Goal: Information Seeking & Learning: Learn about a topic

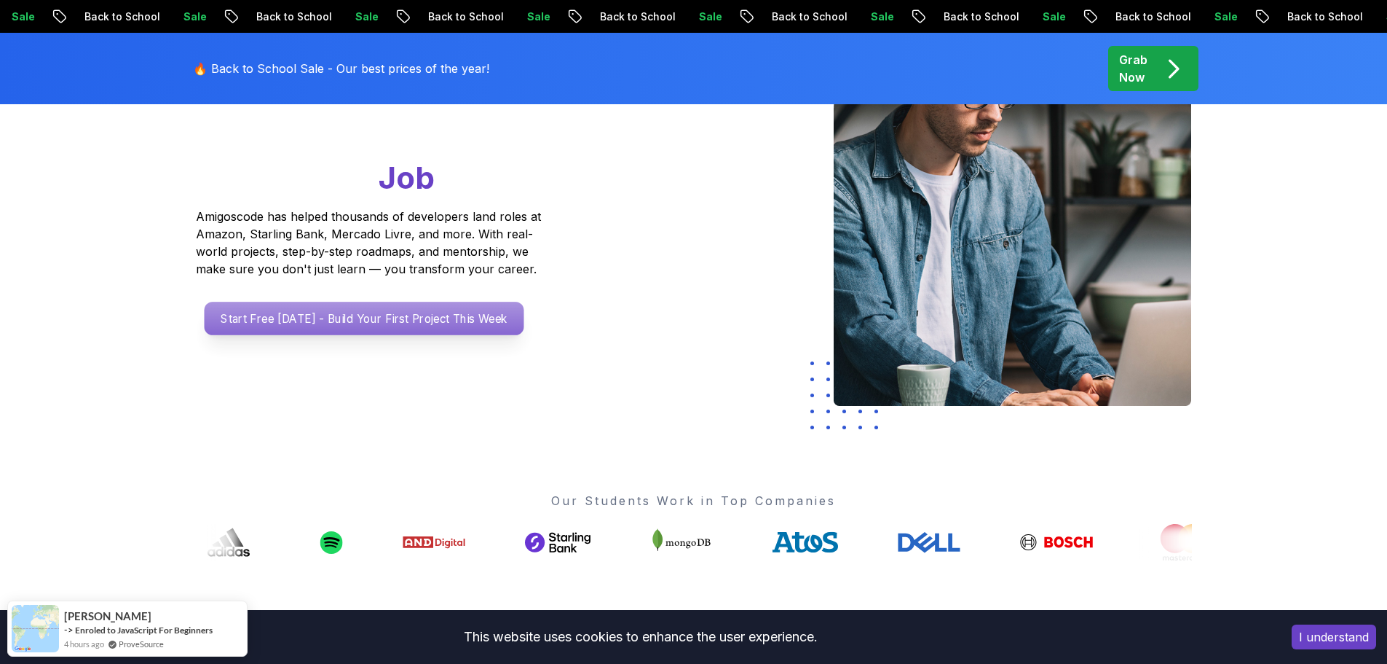
scroll to position [219, 0]
click at [425, 323] on p "Start Free Today - Build Your First Project This Week" at bounding box center [364, 319] width 320 height 34
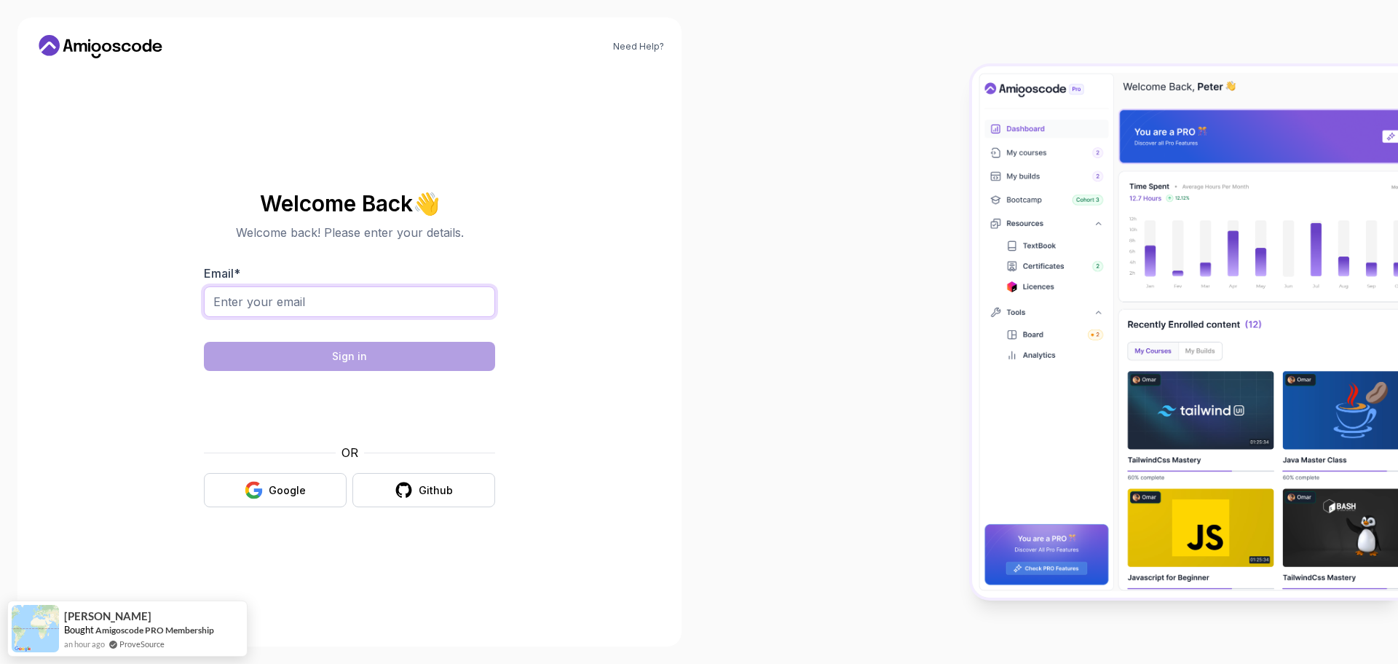
click at [428, 303] on input "Email *" at bounding box center [349, 301] width 291 height 31
type input "huy28719997@gmail.com"
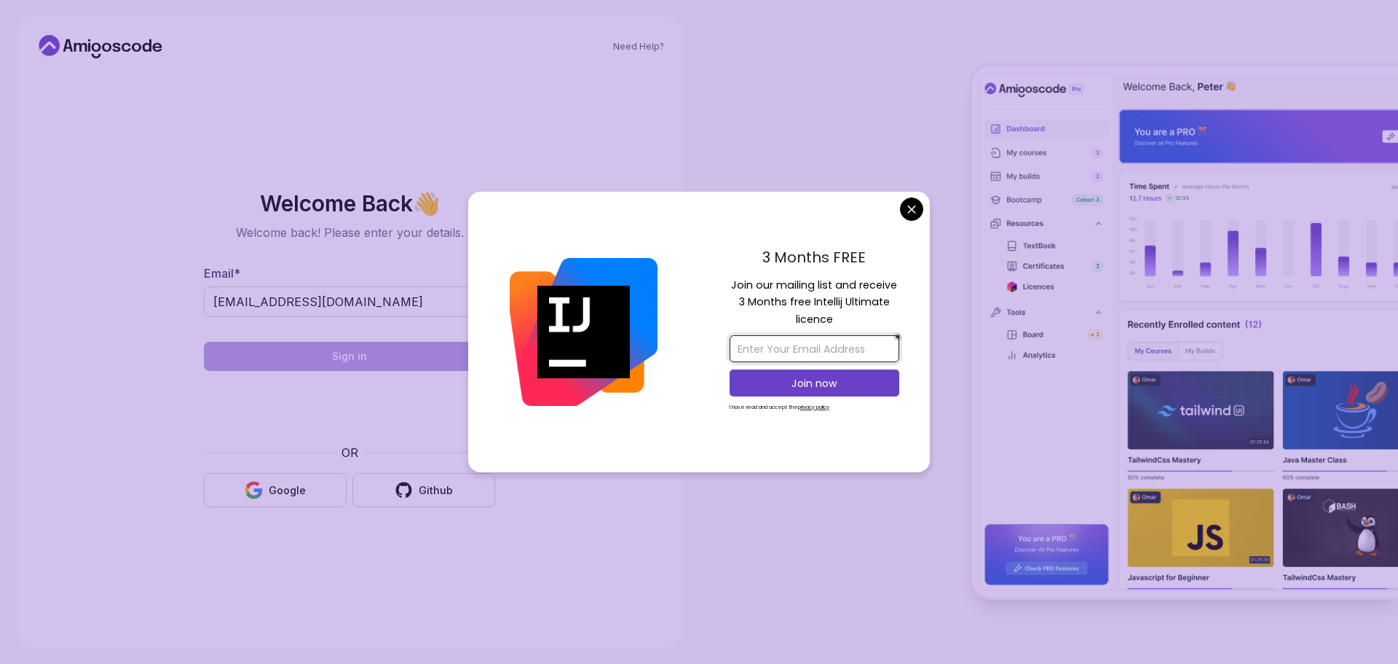
click at [845, 354] on input "email" at bounding box center [815, 348] width 170 height 27
type input "huy28719997@gmail.com"
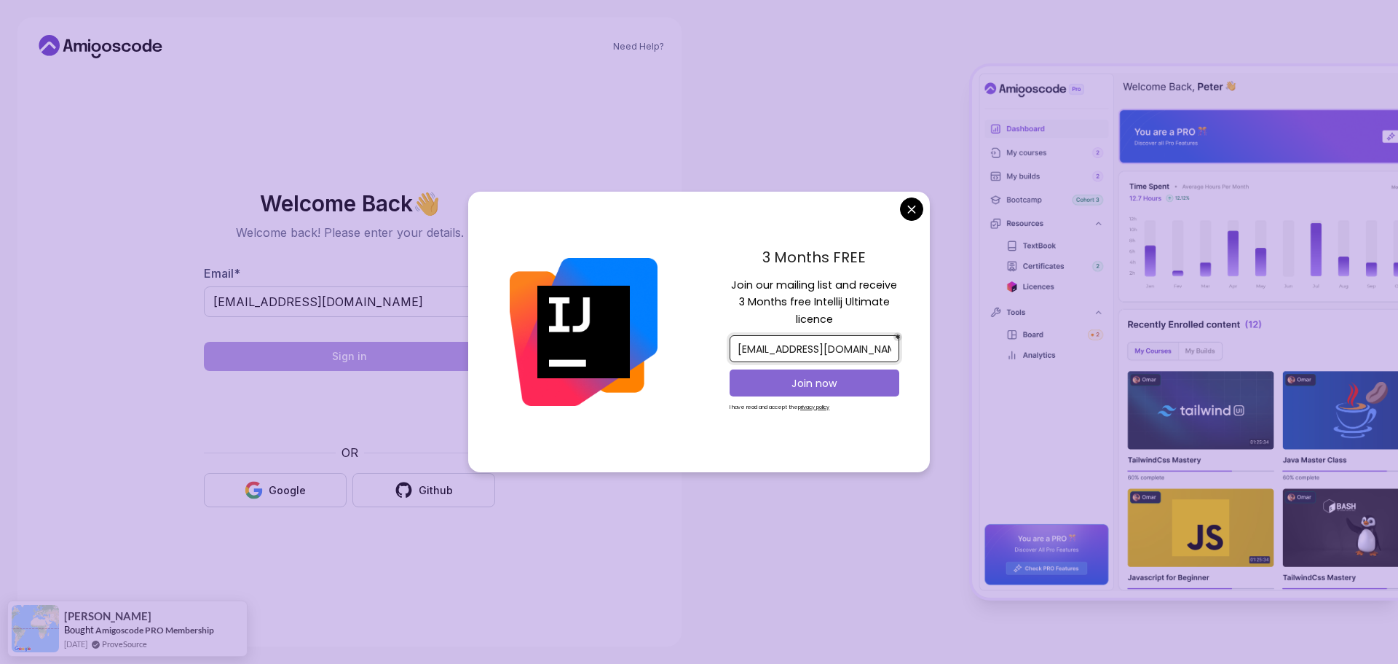
click at [816, 393] on button "Join now" at bounding box center [815, 382] width 170 height 27
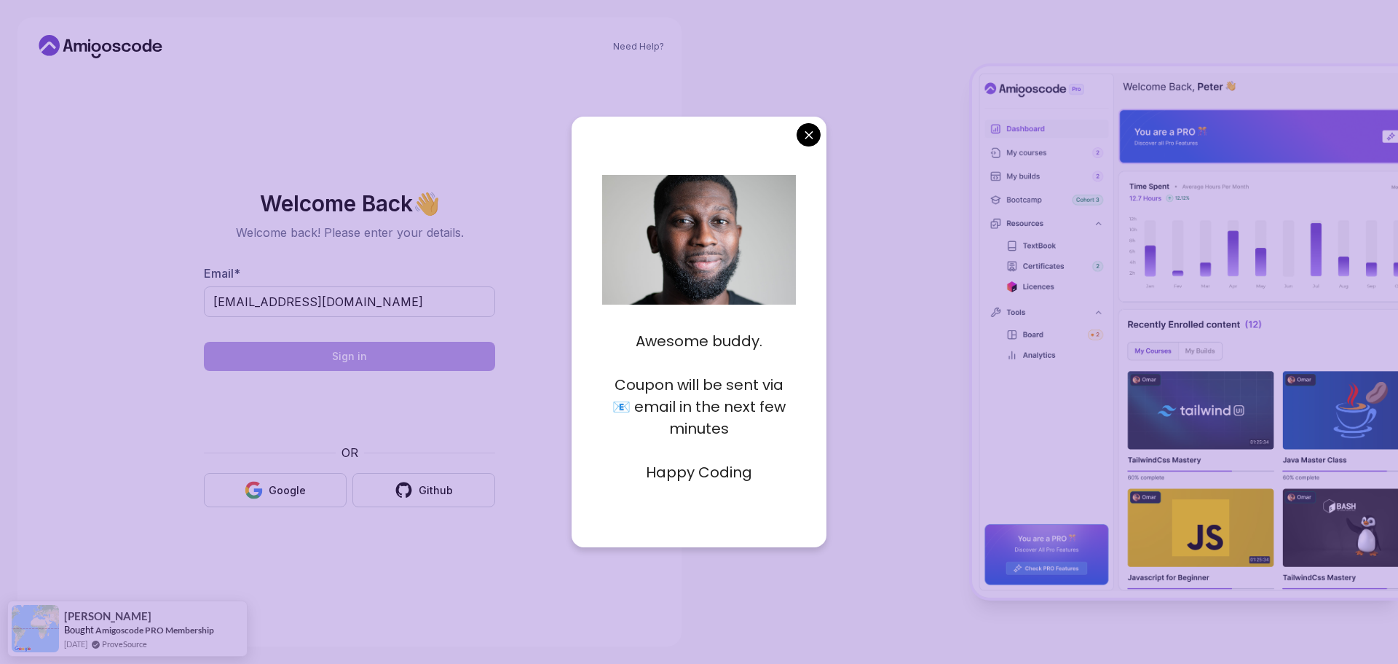
click at [807, 148] on div "Awesome buddy. Coupon will be sent via 📧 email in the next few minutes Happy Co…" at bounding box center [699, 332] width 255 height 430
click at [663, 502] on div "Awesome buddy. Coupon will be sent via 📧 email in the next few minutes Happy Co…" at bounding box center [699, 332] width 255 height 430
click at [885, 291] on div at bounding box center [1048, 332] width 699 height 664
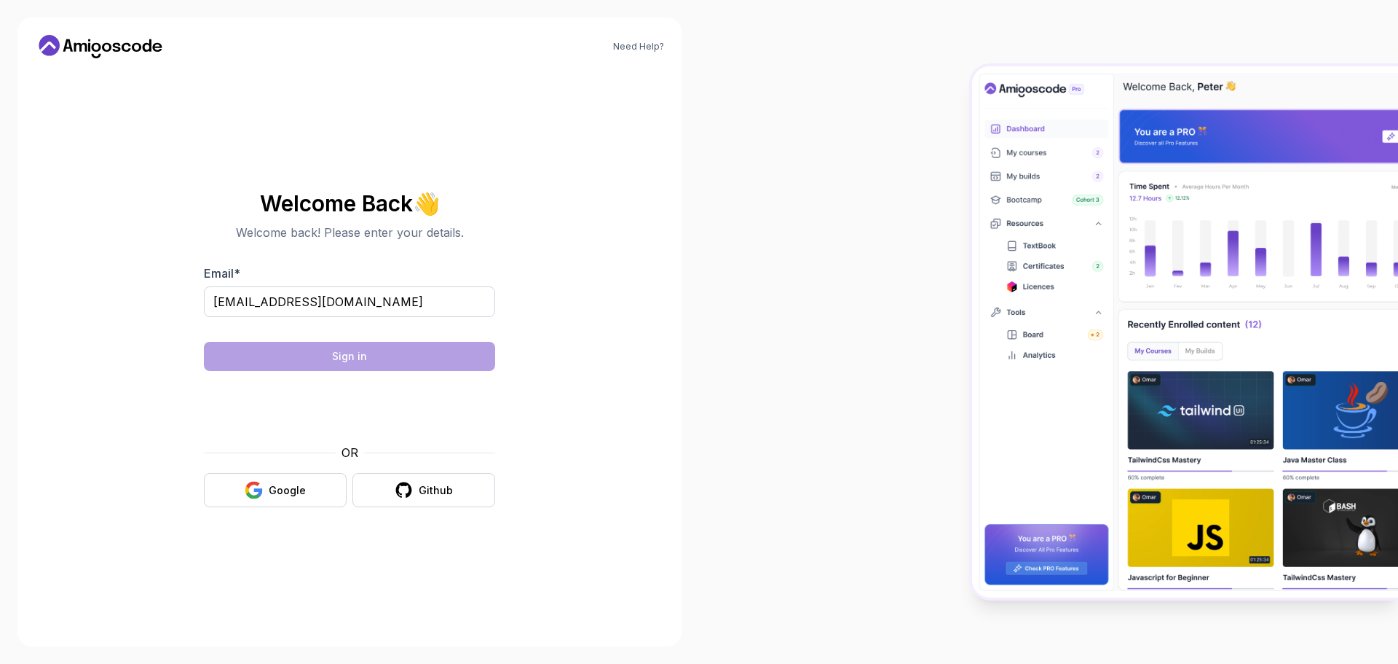
click at [806, 142] on body "Need Help? Welcome Back 👋 Welcome back! Please enter your details. Email * huy2…" at bounding box center [699, 332] width 1398 height 664
click at [338, 355] on div "Sign in" at bounding box center [349, 356] width 35 height 15
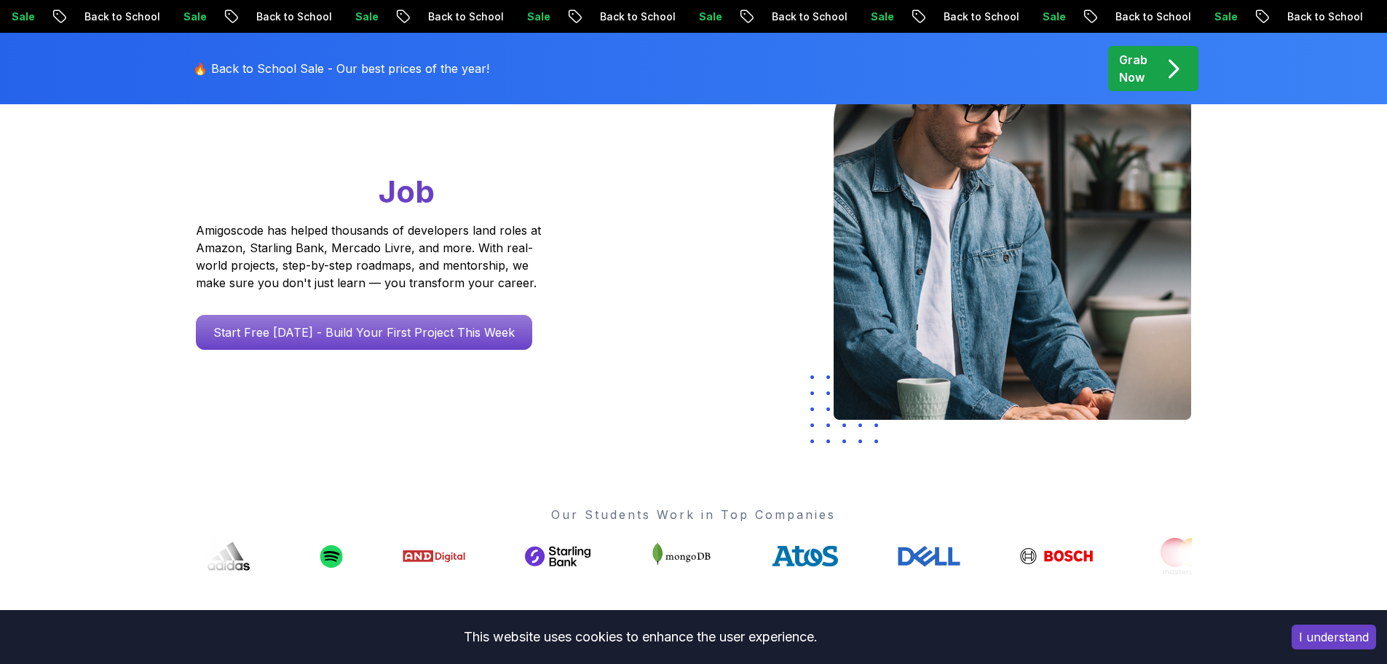
scroll to position [219, 0]
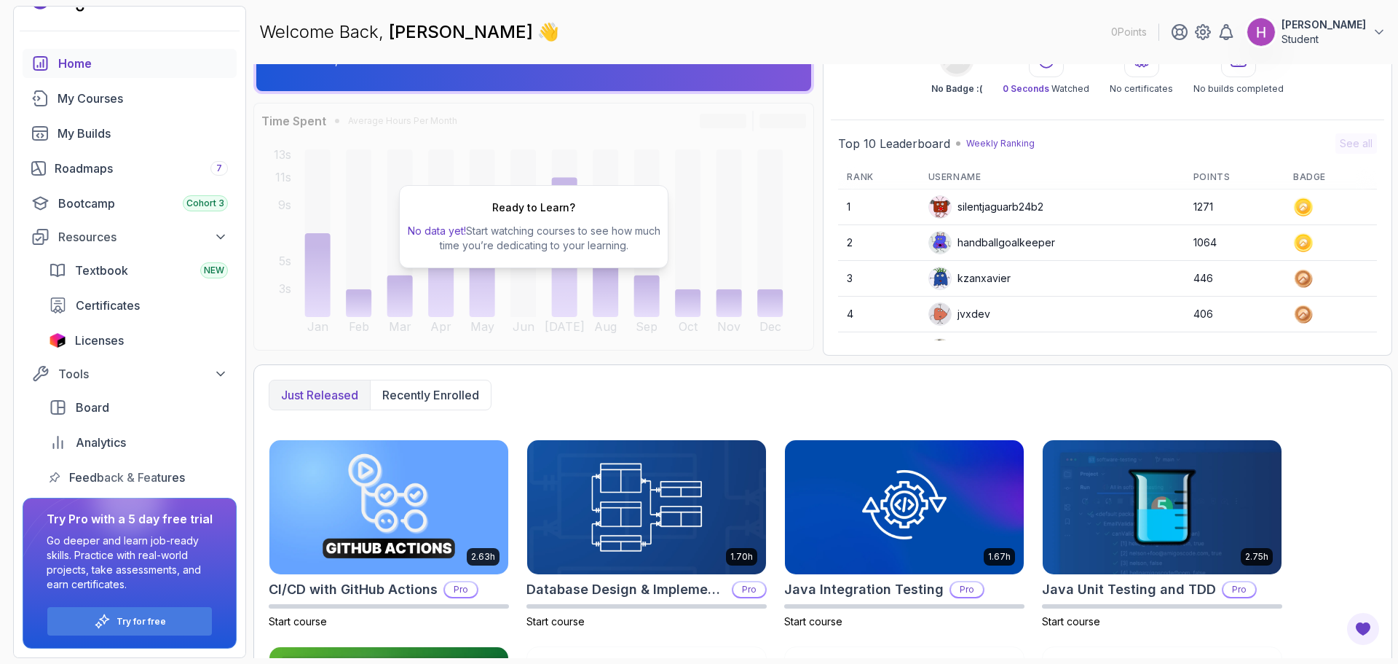
scroll to position [270, 0]
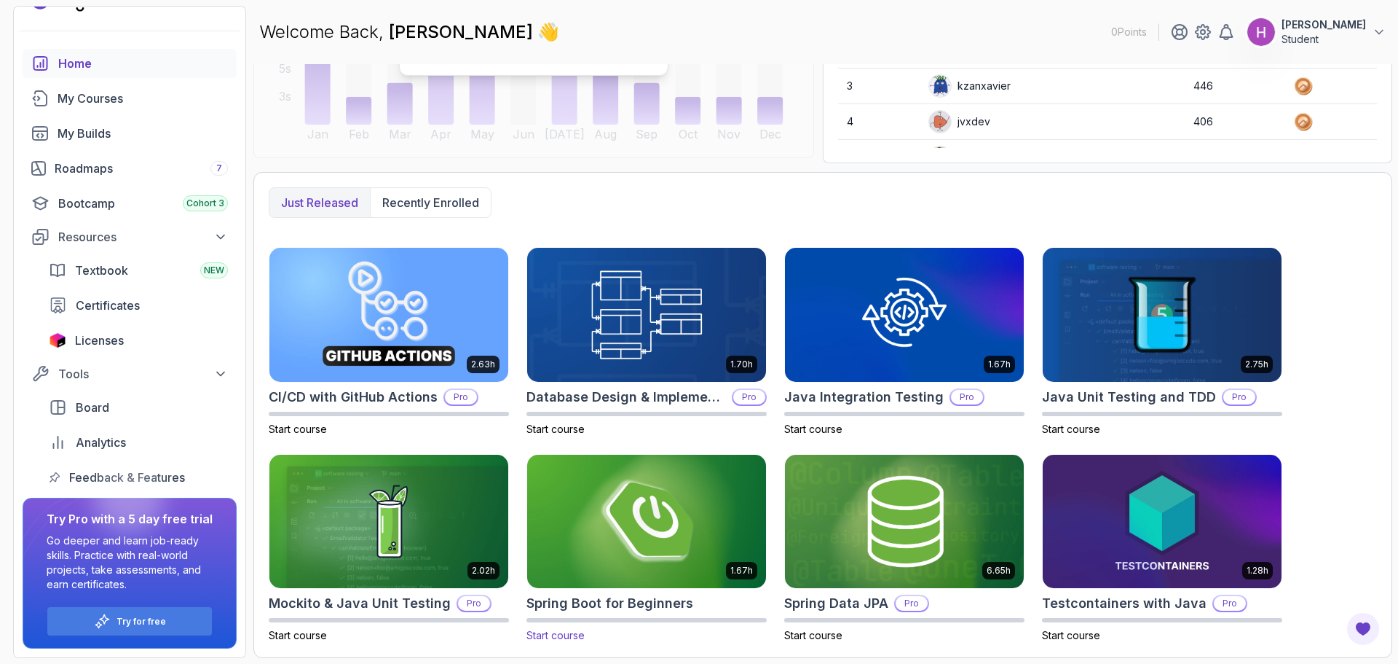
click at [654, 604] on h2 "Spring Boot for Beginners" at bounding box center [610, 603] width 167 height 20
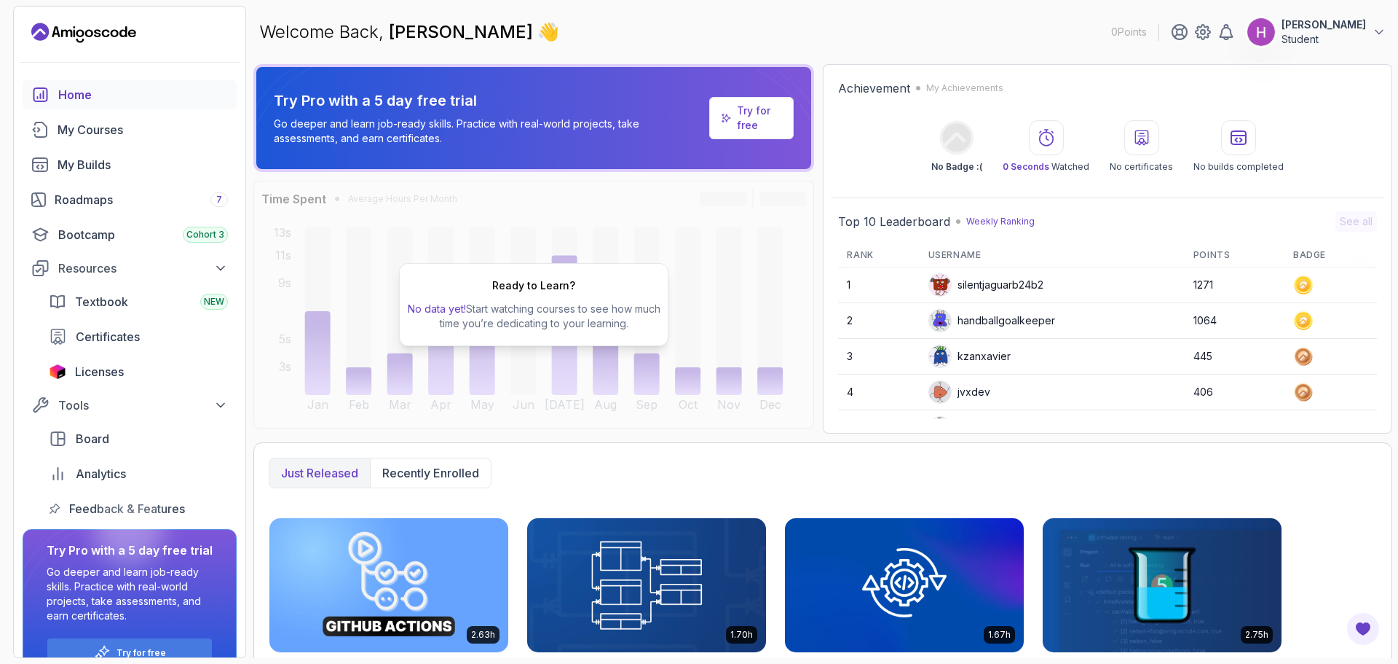
scroll to position [270, 0]
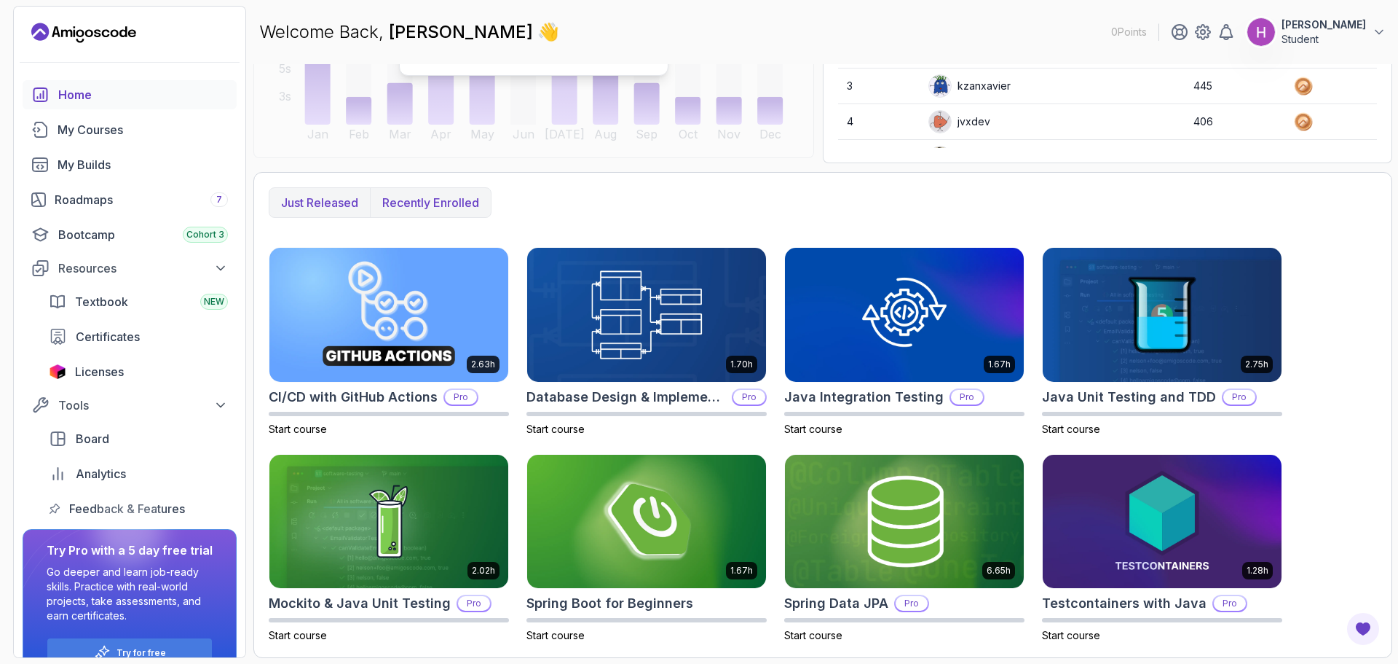
click at [452, 212] on button "Recently enrolled" at bounding box center [430, 202] width 121 height 29
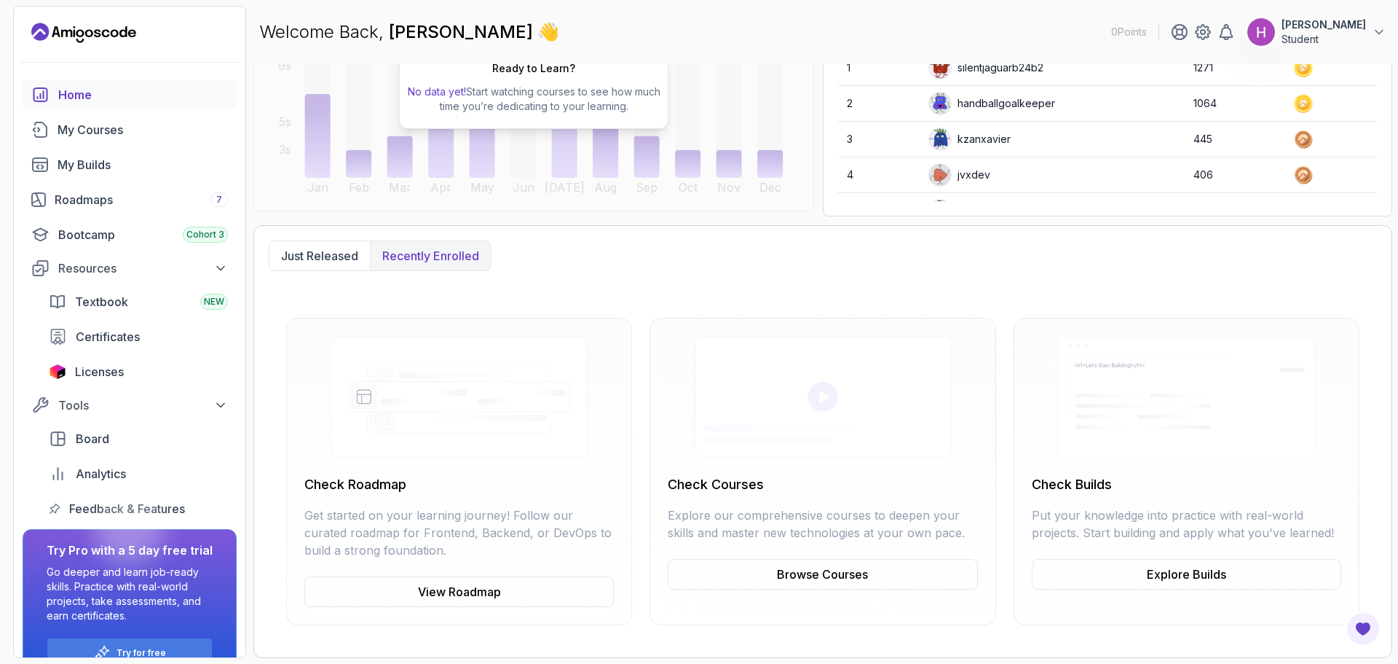
scroll to position [217, 0]
click at [140, 200] on div "Roadmaps 7" at bounding box center [141, 199] width 173 height 17
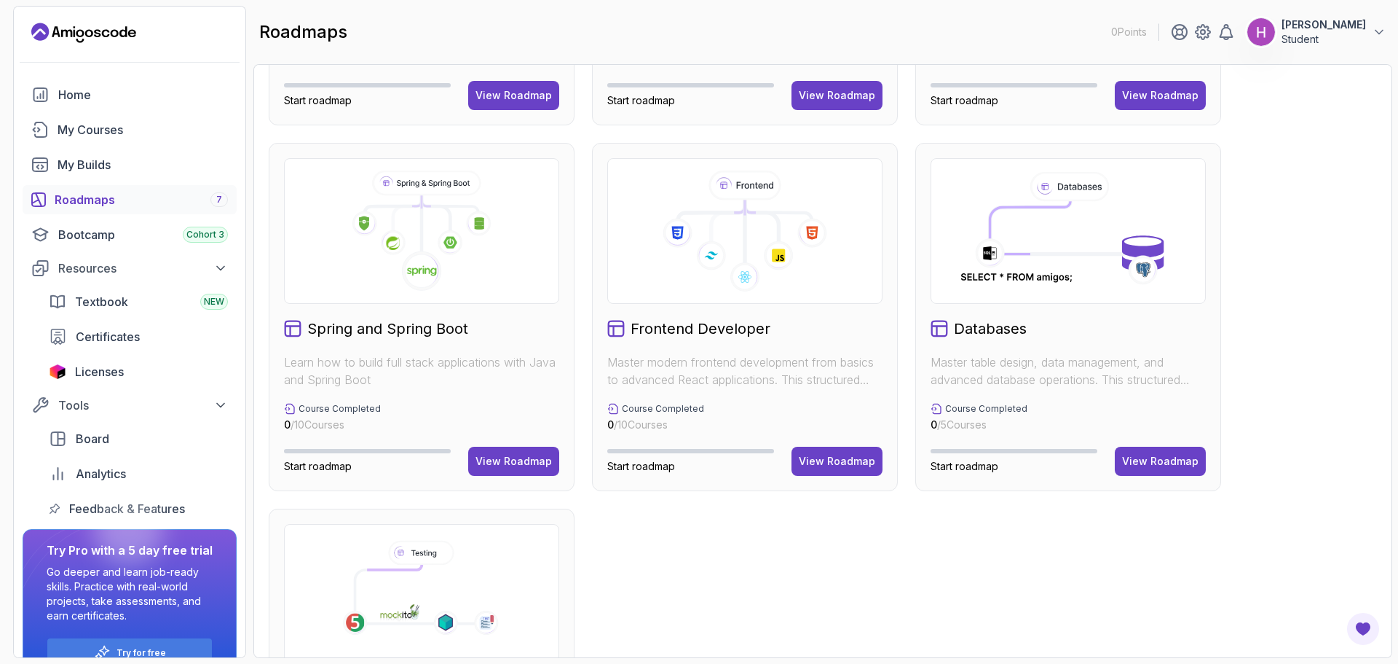
scroll to position [298, 0]
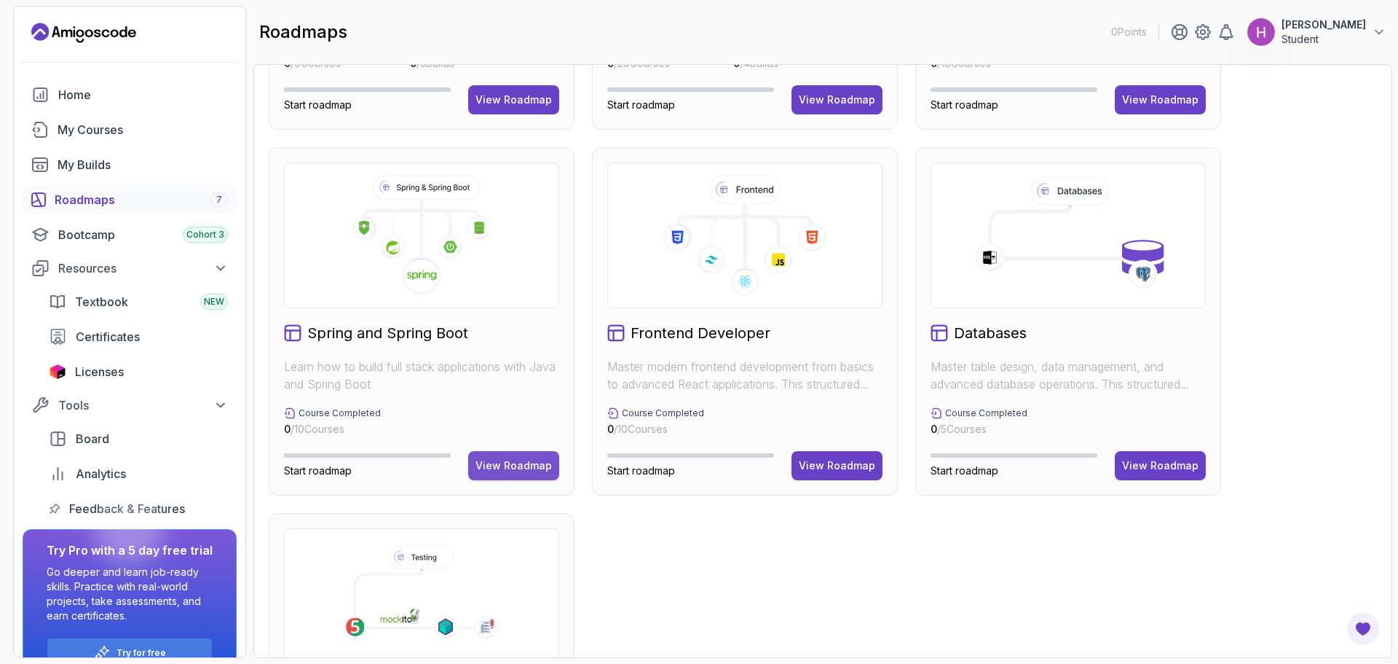
click at [533, 466] on div "View Roadmap" at bounding box center [514, 465] width 76 height 15
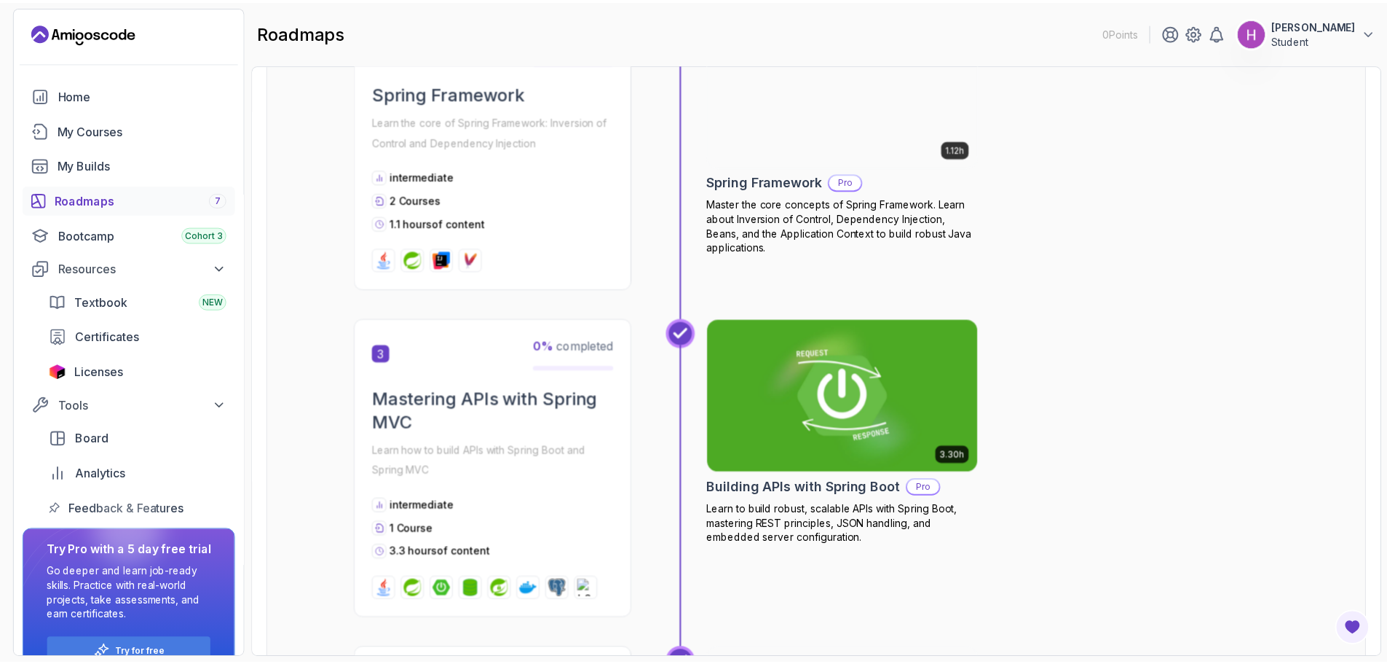
scroll to position [589, 0]
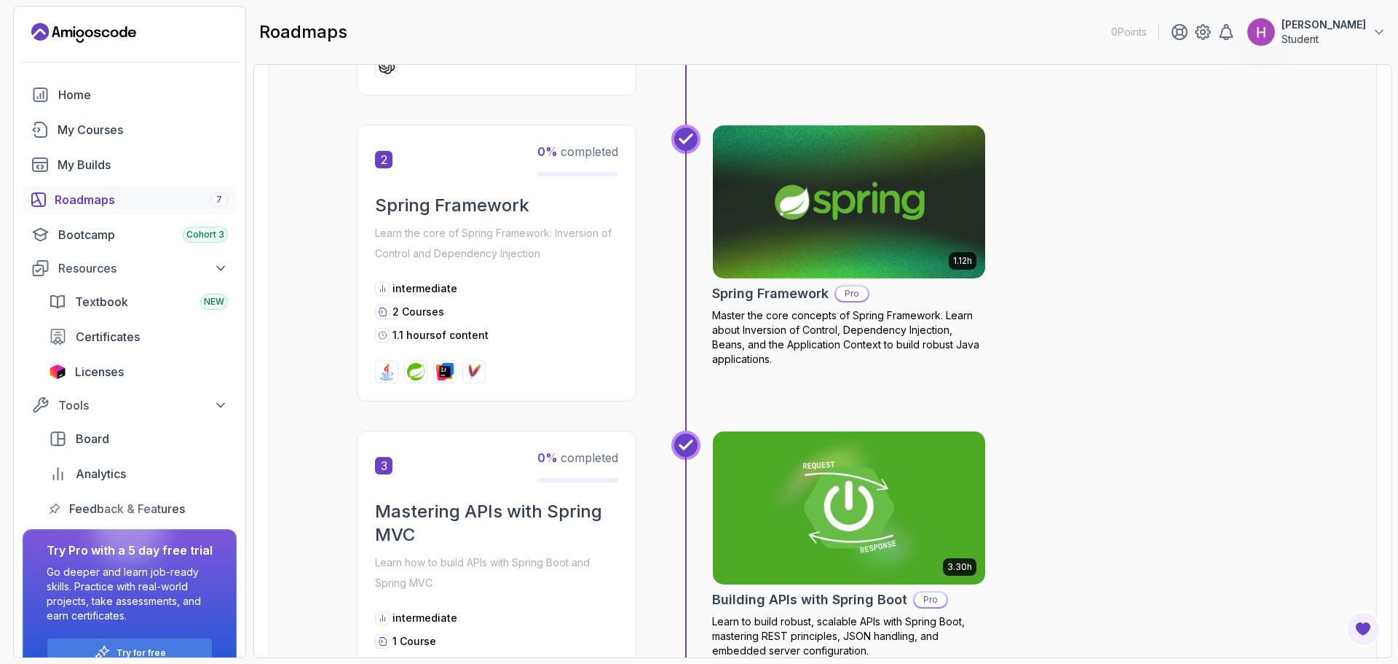
click at [798, 296] on h2 "Spring Framework" at bounding box center [770, 293] width 117 height 20
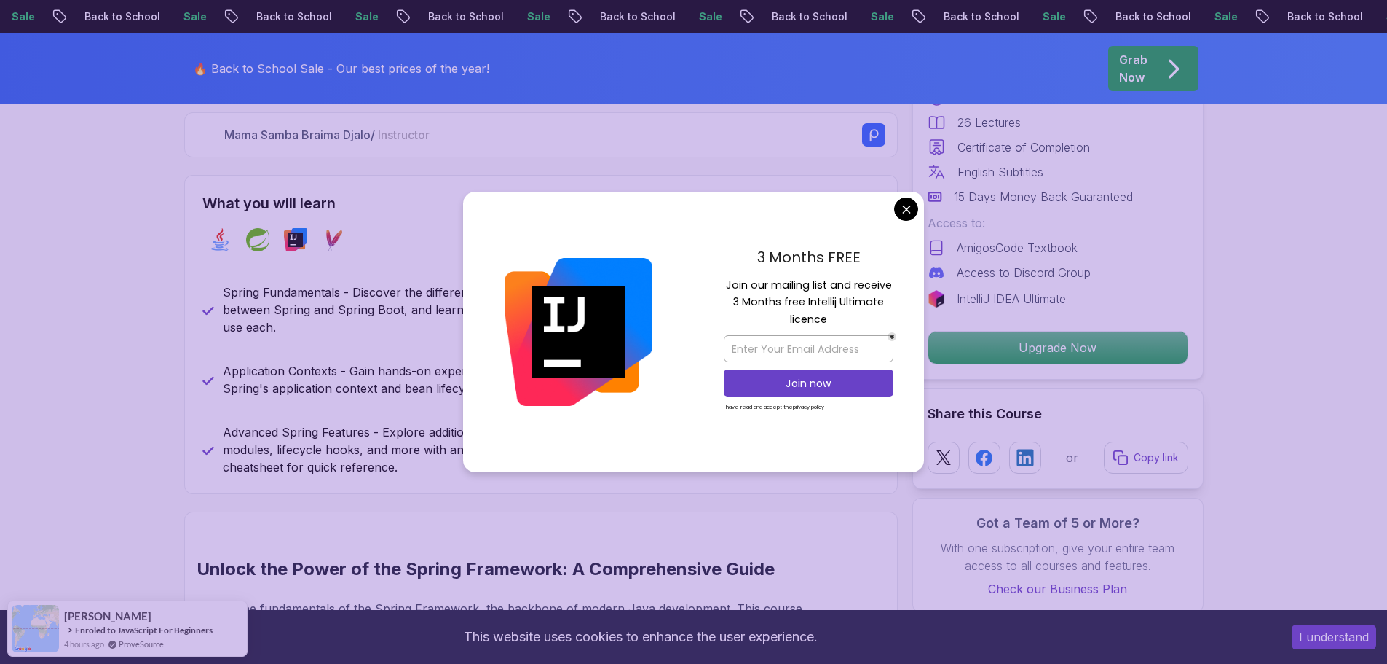
scroll to position [1020, 0]
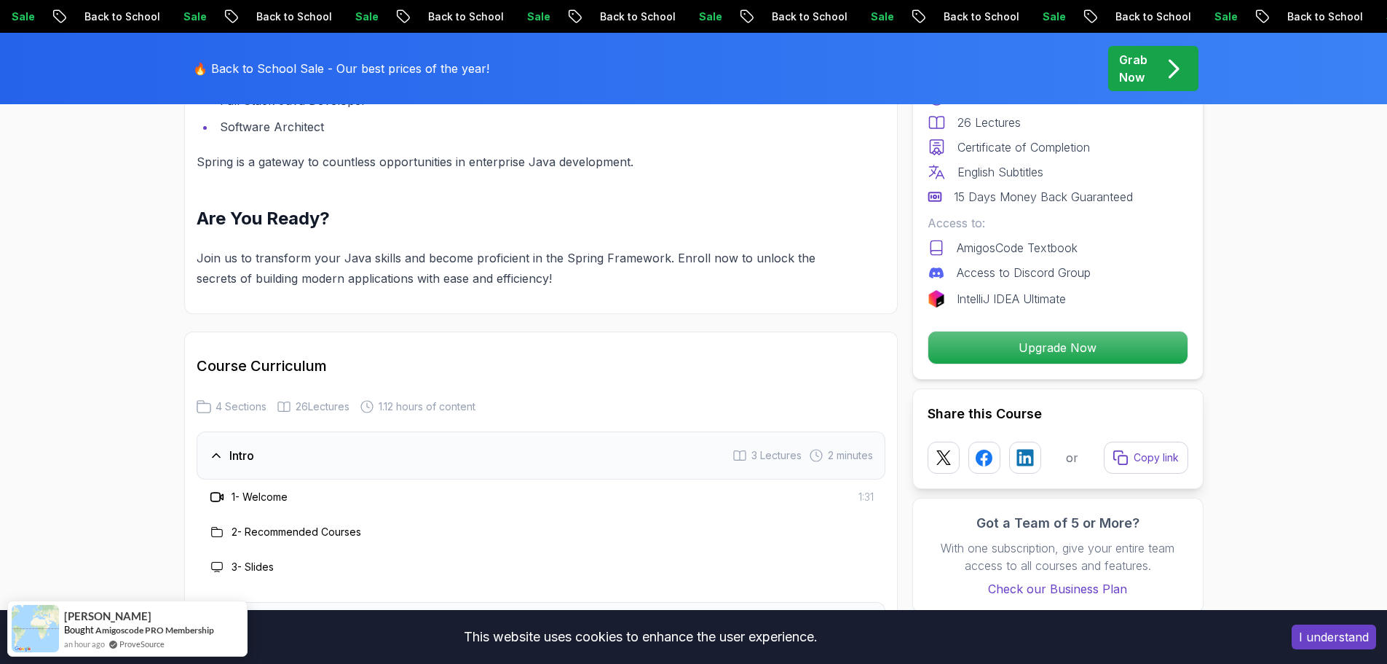
scroll to position [1894, 0]
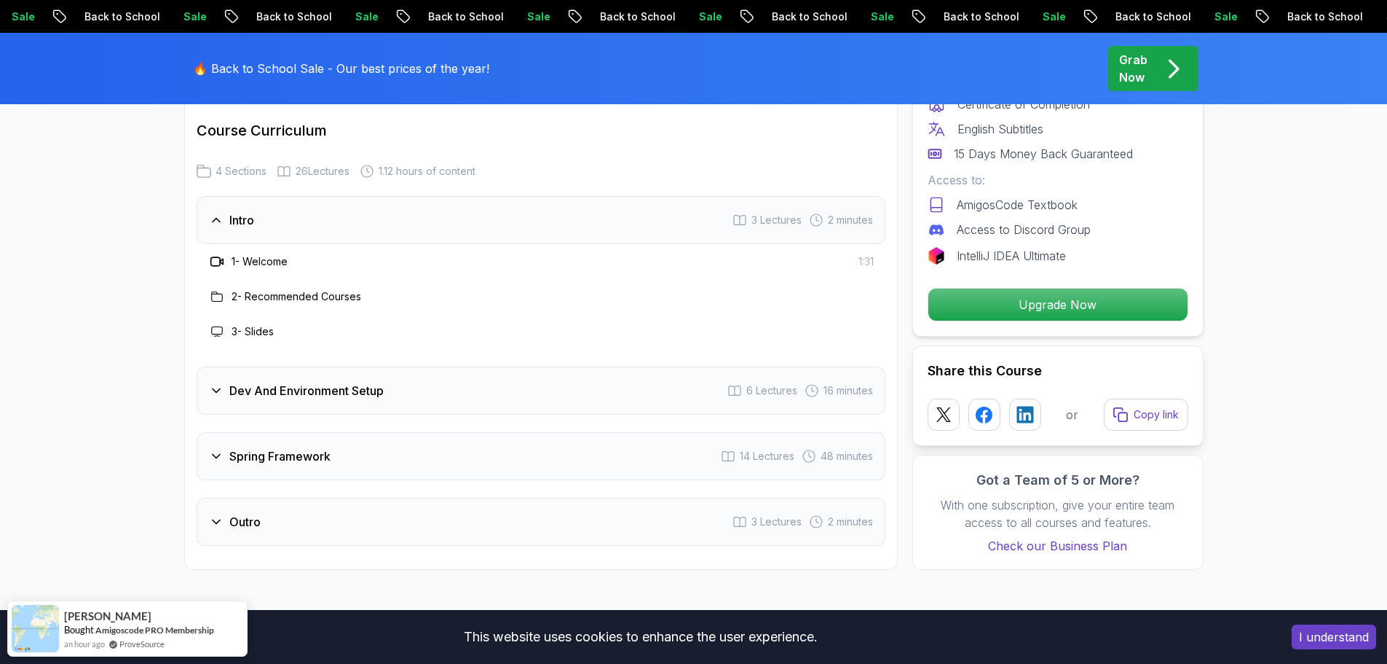
click at [413, 449] on div "Spring Framework 14 Lectures 48 minutes" at bounding box center [541, 456] width 689 height 48
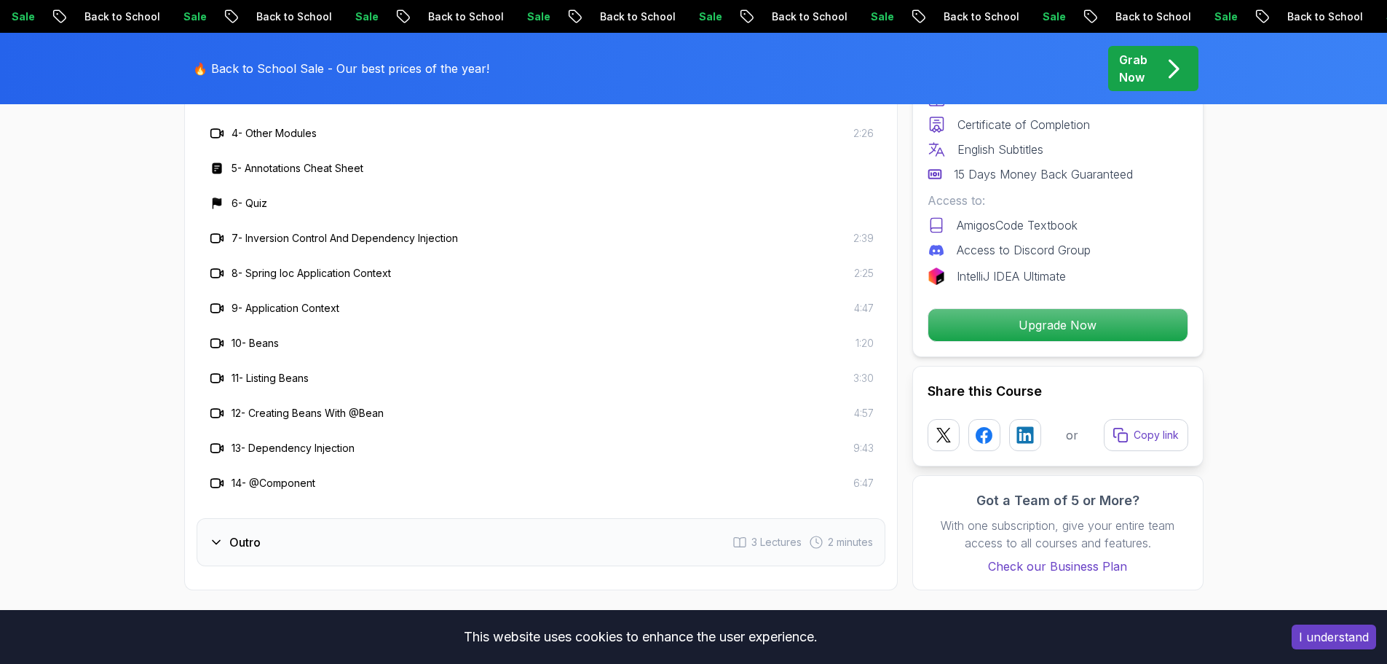
scroll to position [2331, 0]
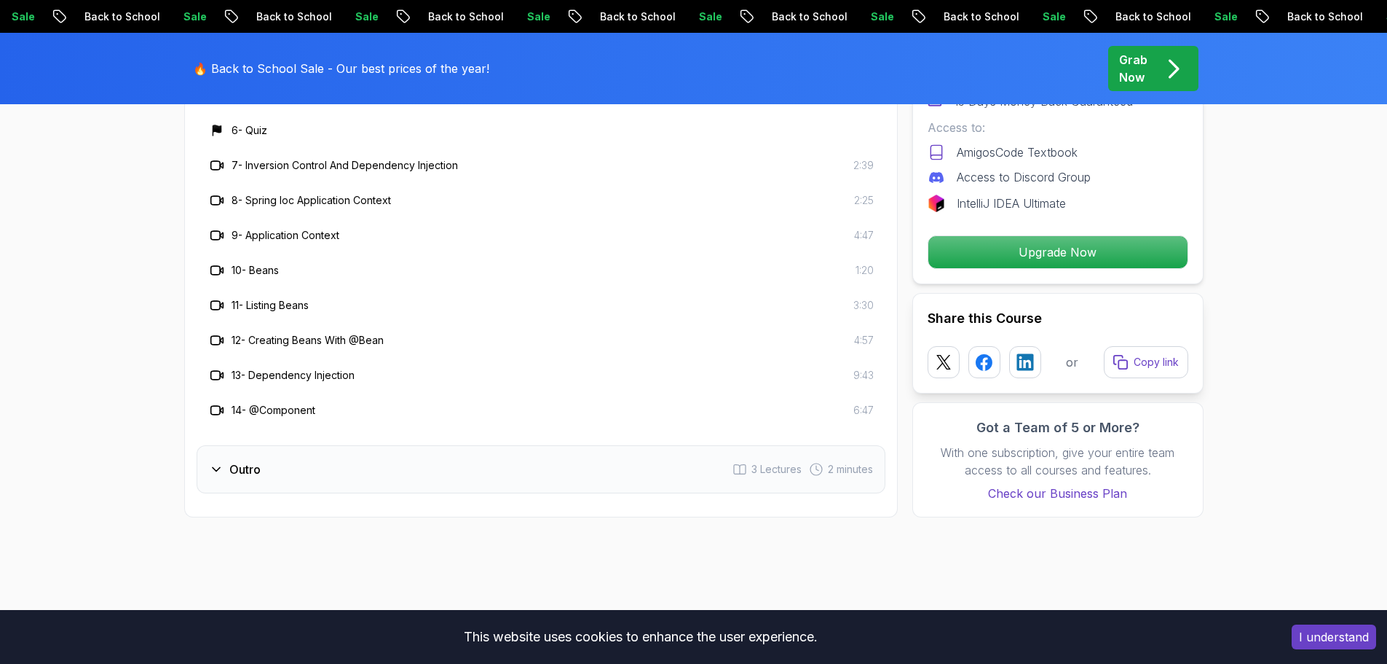
click at [277, 468] on div "Outro 3 Lectures 2 minutes" at bounding box center [541, 469] width 689 height 48
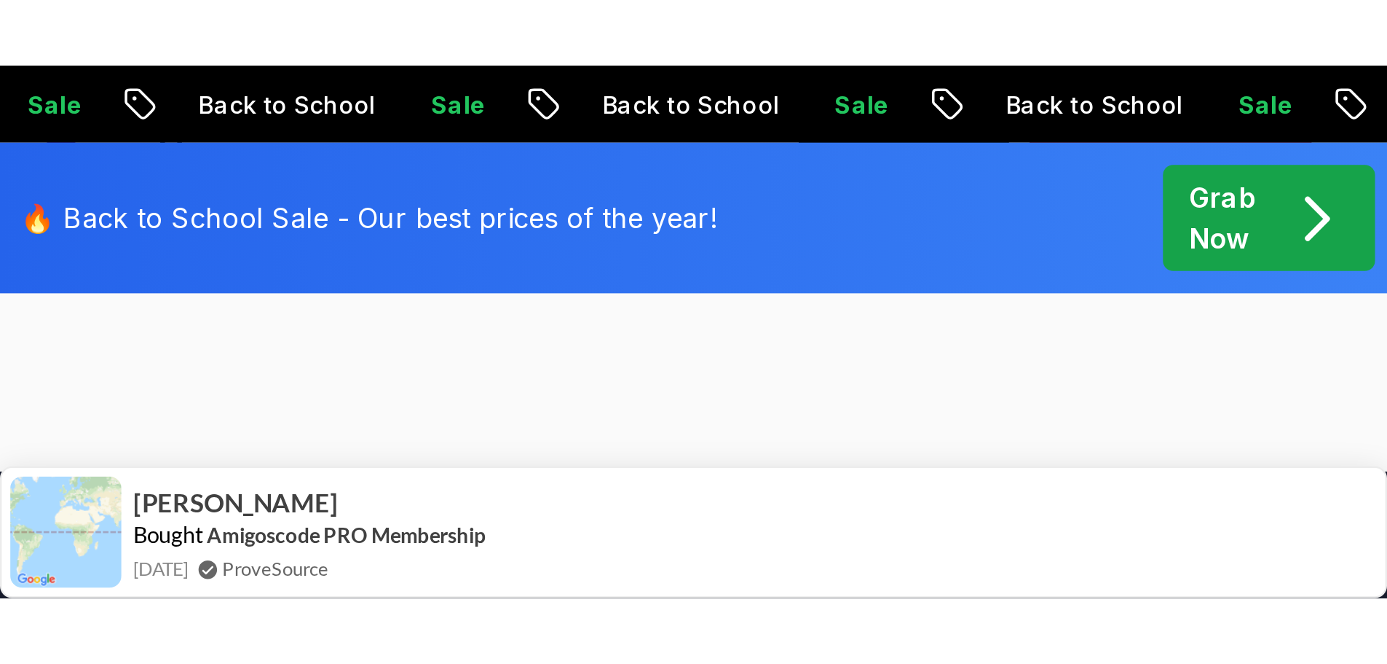
scroll to position [2361, 0]
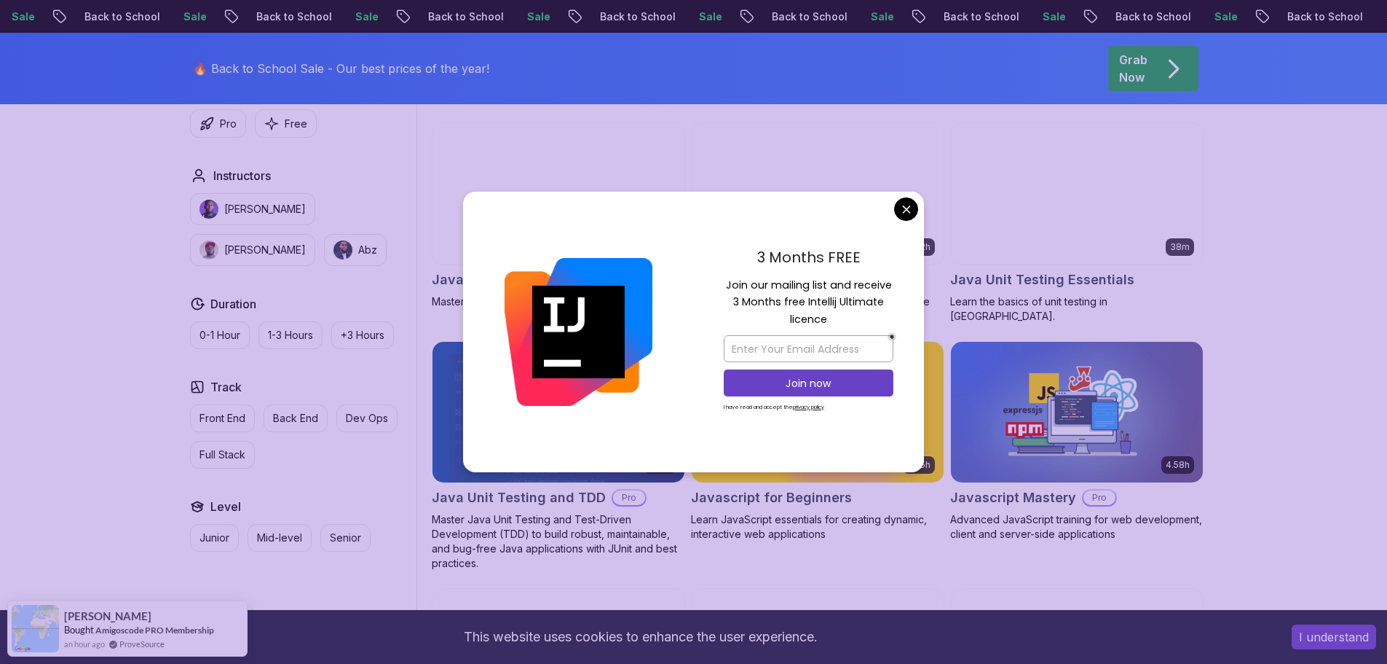
scroll to position [2549, 0]
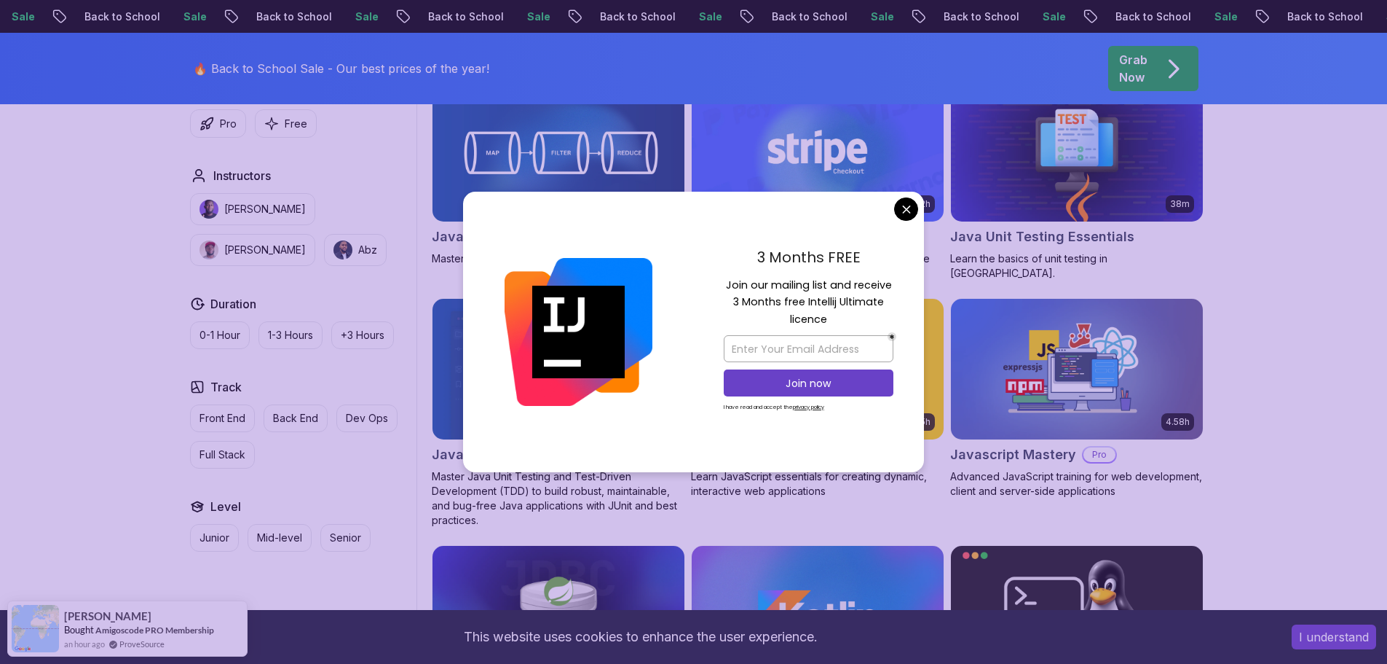
click at [913, 221] on div "3 Months FREE Join our mailing list and receive 3 Months free Intellij Ultimate…" at bounding box center [808, 332] width 231 height 281
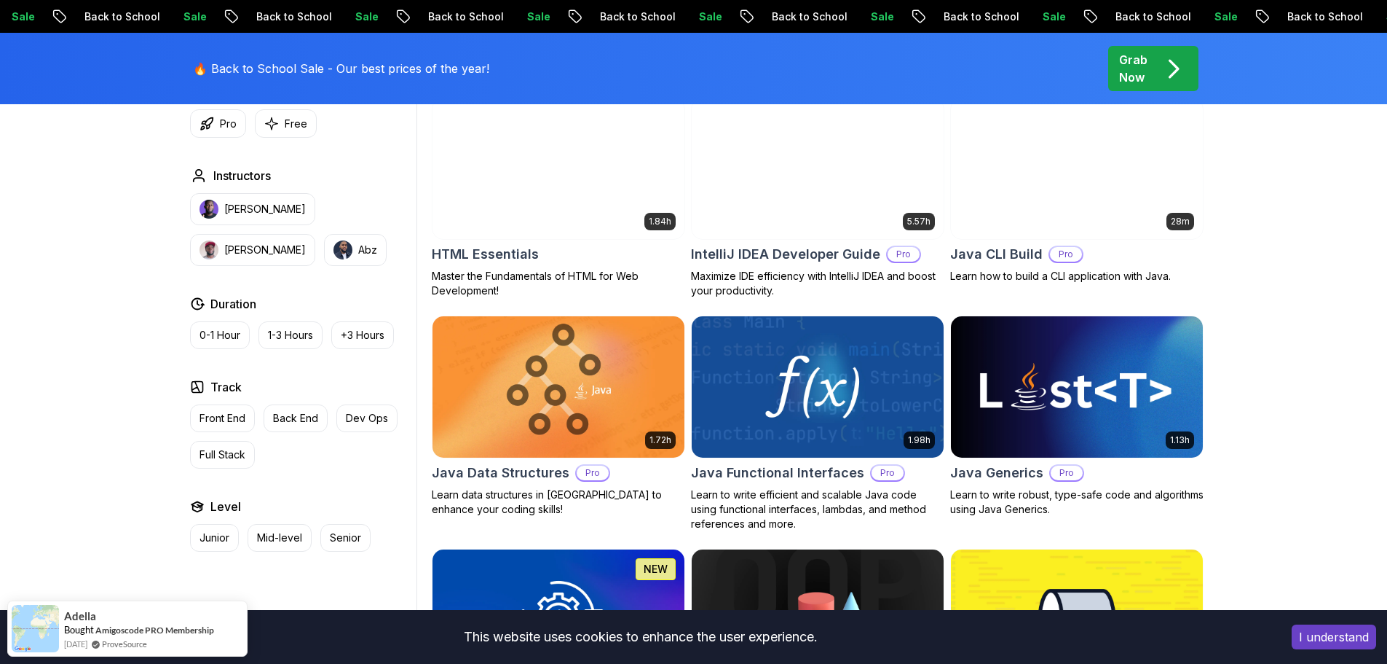
scroll to position [1821, 0]
